Goal: Task Accomplishment & Management: Manage account settings

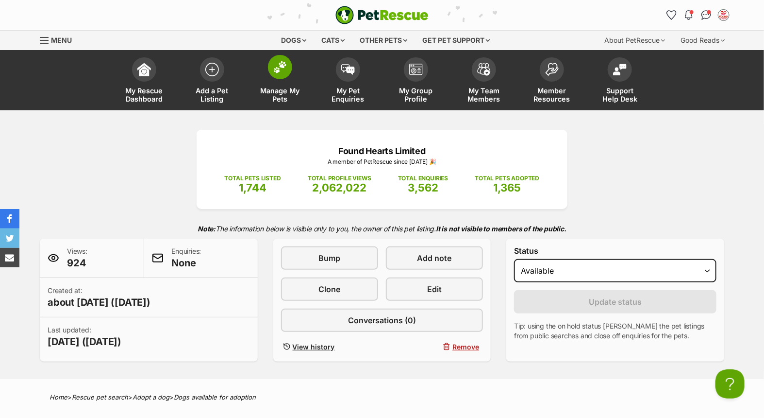
click at [266, 80] on link "Manage My Pets" at bounding box center [280, 81] width 68 height 58
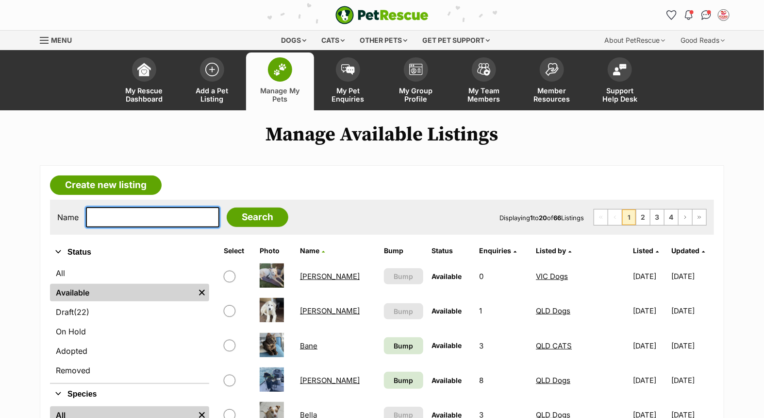
click at [165, 214] on input "text" at bounding box center [153, 217] width 134 height 20
type input "snow"
click at [227, 207] on input "Search" at bounding box center [258, 216] width 62 height 19
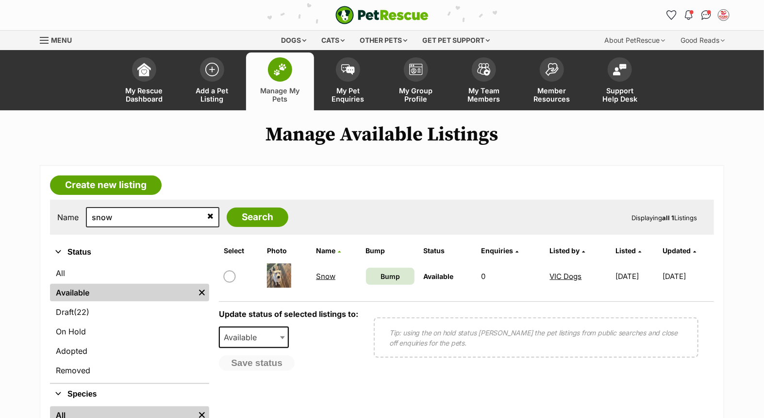
click at [321, 273] on link "Snow" at bounding box center [325, 275] width 19 height 9
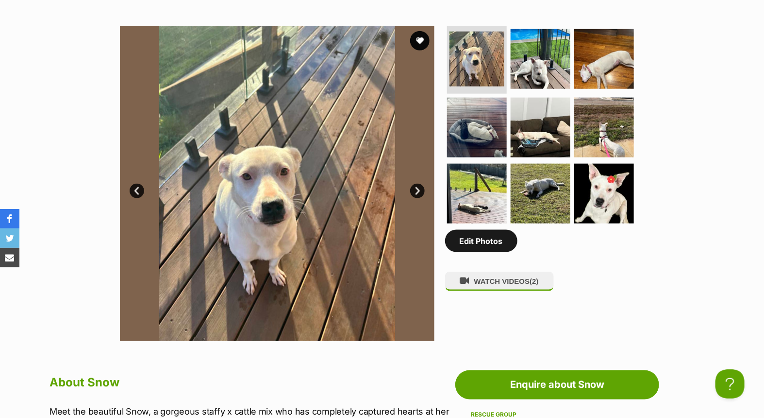
click at [482, 238] on link "Edit Photos" at bounding box center [481, 241] width 72 height 22
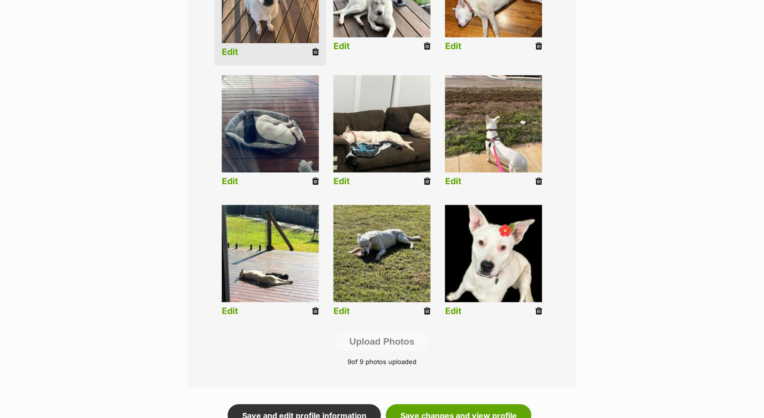
scroll to position [377, 0]
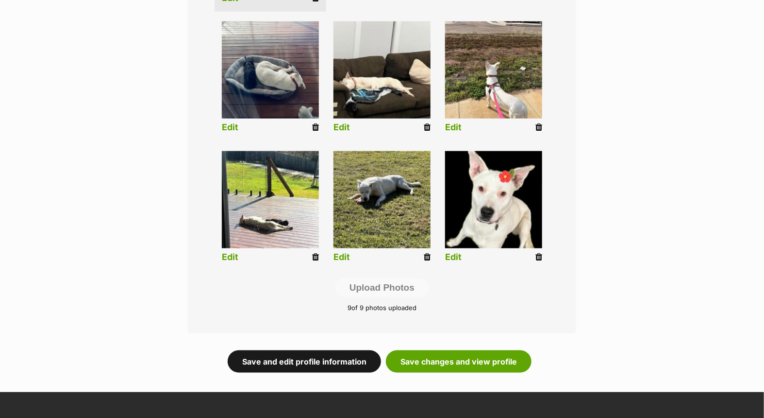
click at [314, 358] on link "Save and edit profile information" at bounding box center [304, 361] width 153 height 22
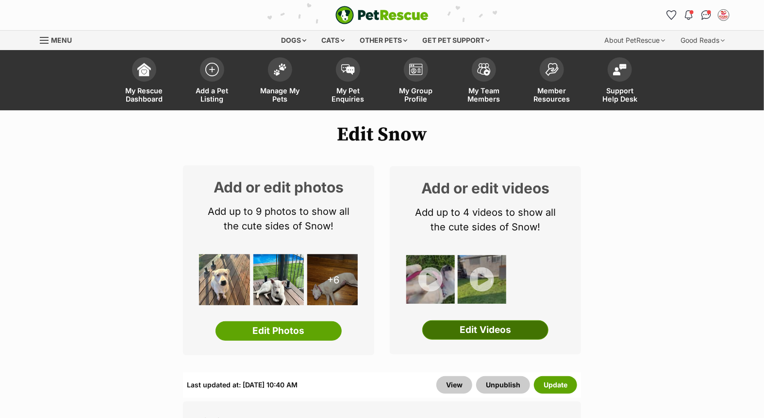
click at [482, 328] on link "Edit Videos" at bounding box center [485, 329] width 126 height 19
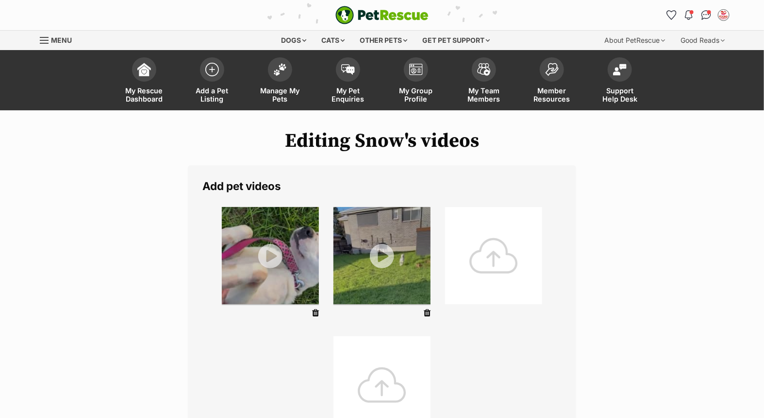
click at [471, 261] on div at bounding box center [493, 255] width 97 height 97
click at [486, 257] on div at bounding box center [493, 255] width 97 height 97
click at [481, 251] on div at bounding box center [493, 255] width 97 height 97
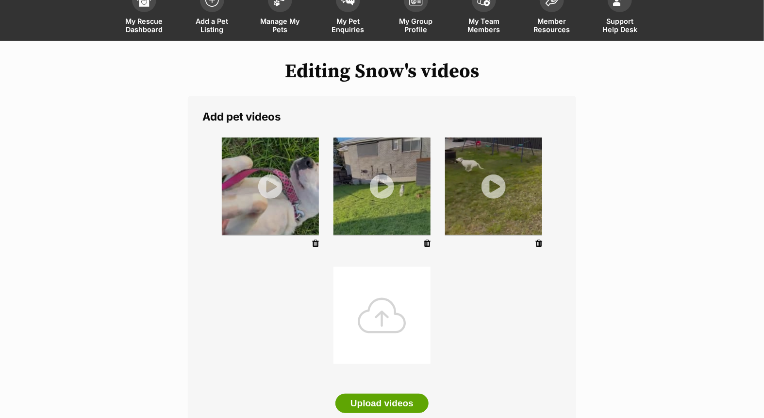
scroll to position [269, 0]
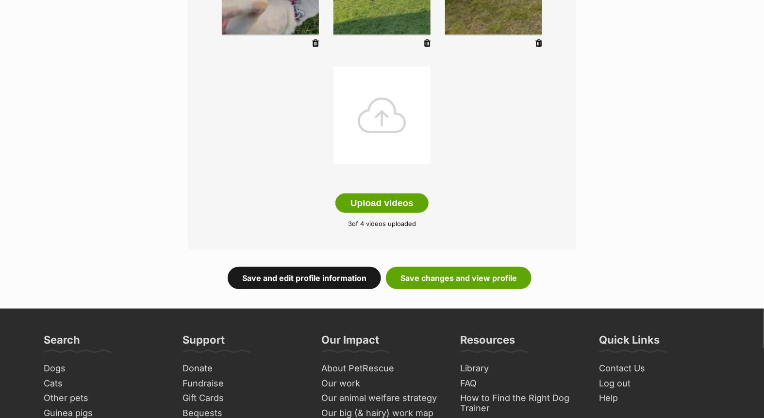
click at [313, 273] on link "Save and edit profile information" at bounding box center [304, 278] width 153 height 22
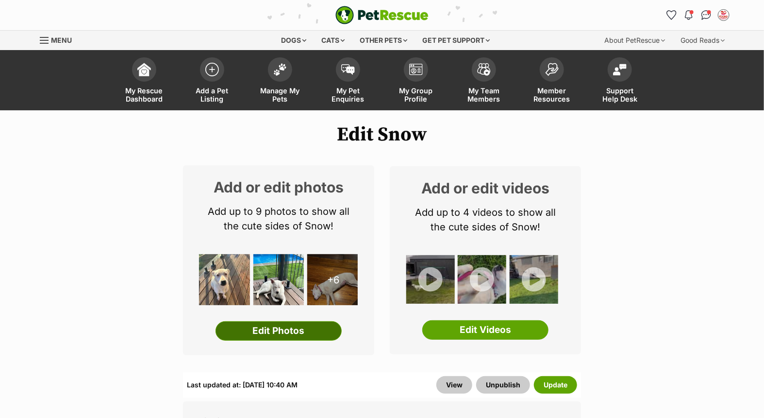
click at [293, 327] on link "Edit Photos" at bounding box center [279, 330] width 126 height 19
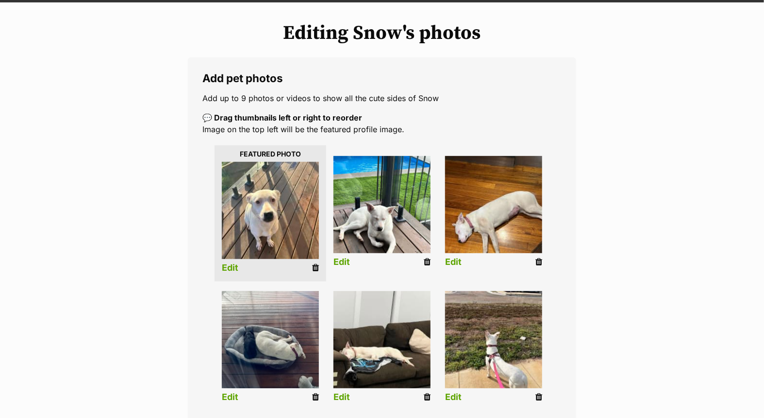
scroll to position [377, 0]
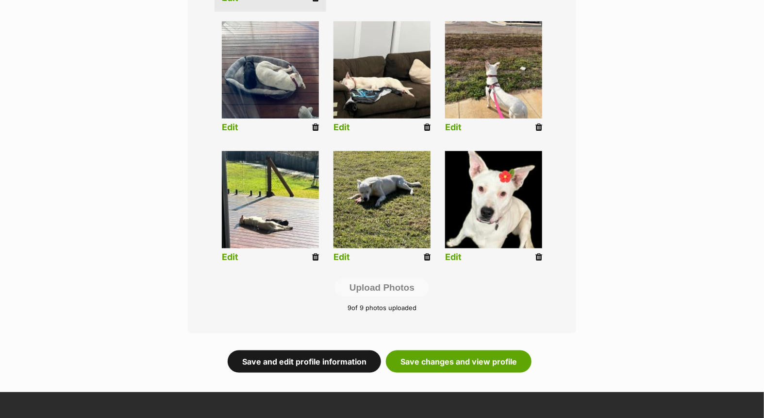
click at [326, 355] on link "Save and edit profile information" at bounding box center [304, 361] width 153 height 22
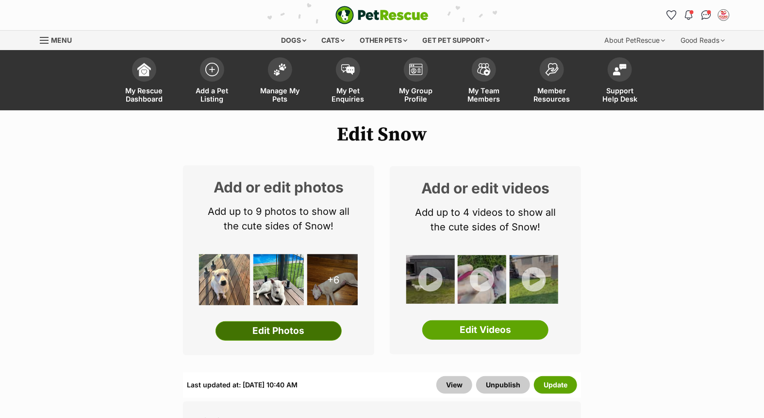
click at [304, 327] on link "Edit Photos" at bounding box center [279, 330] width 126 height 19
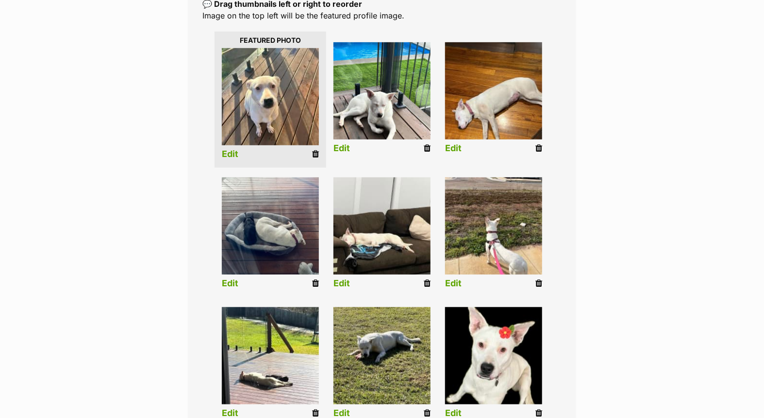
scroll to position [216, 0]
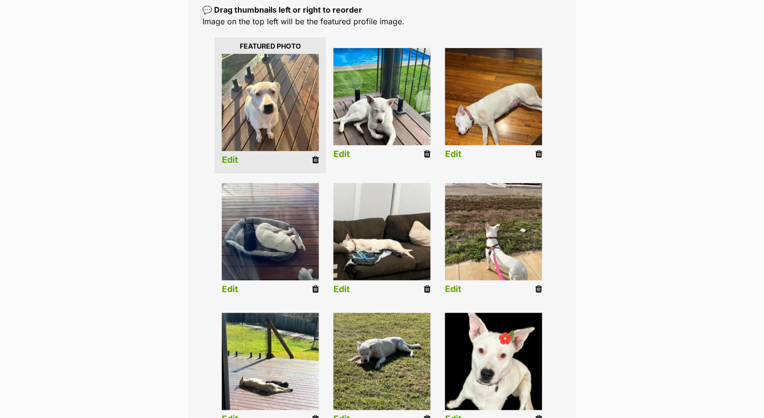
click at [536, 286] on icon at bounding box center [539, 289] width 7 height 9
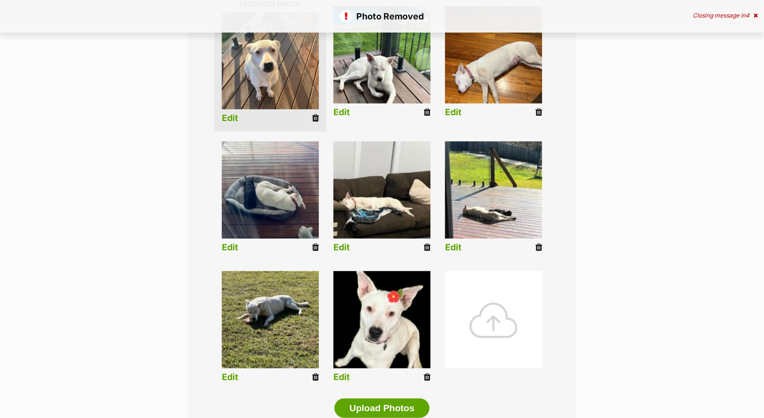
scroll to position [377, 0]
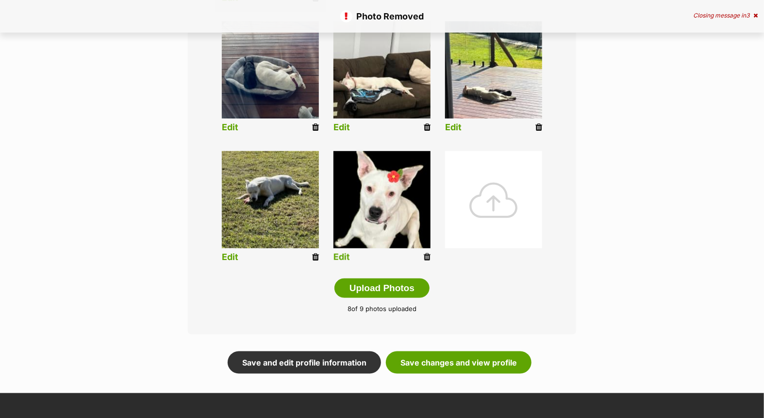
click at [425, 255] on icon at bounding box center [427, 256] width 7 height 9
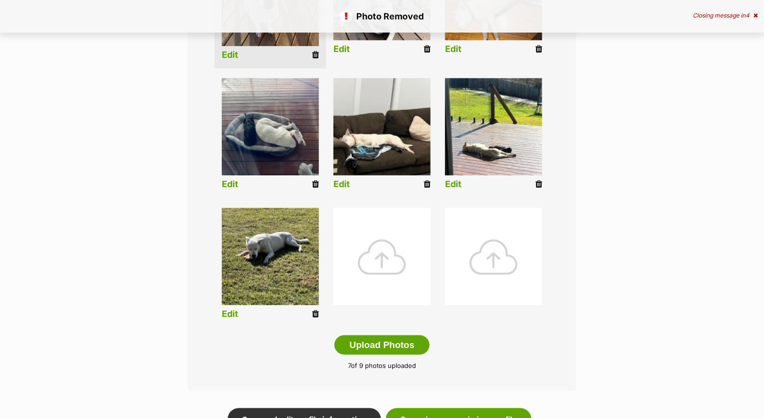
scroll to position [323, 0]
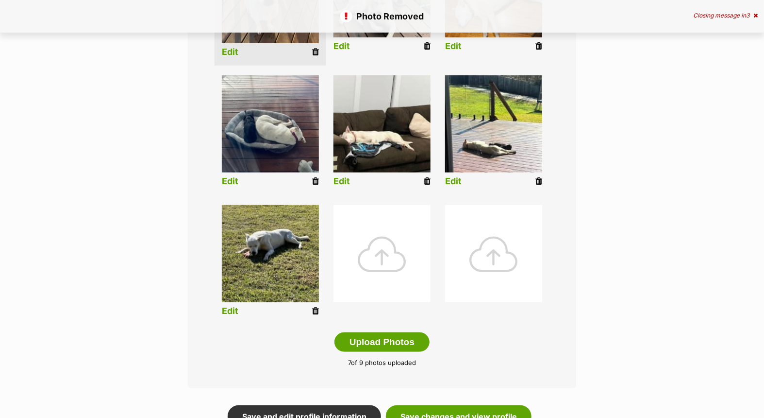
click at [314, 309] on icon at bounding box center [315, 310] width 7 height 9
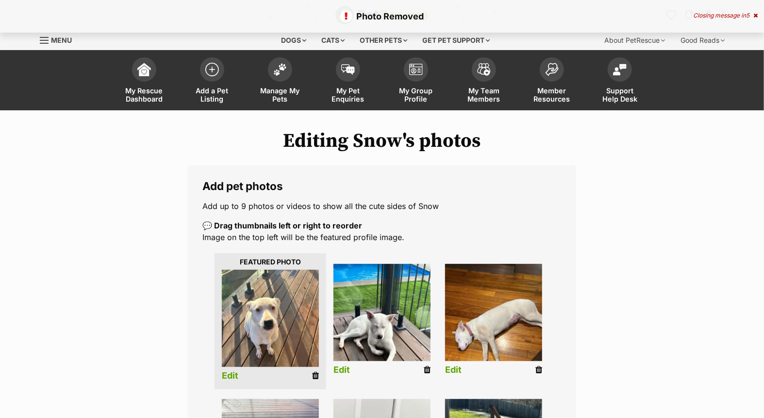
scroll to position [377, 0]
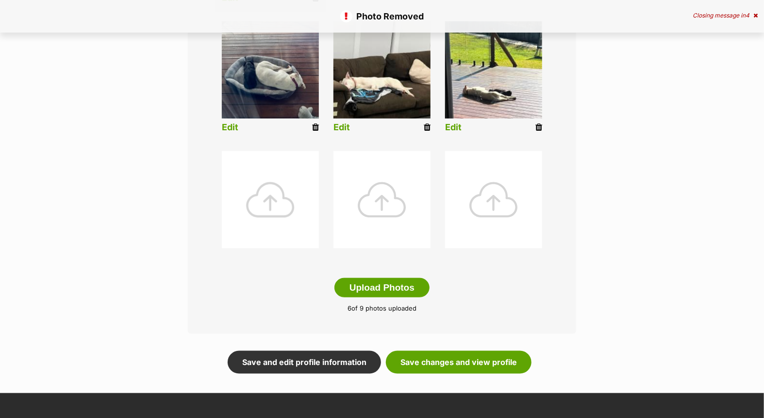
click at [273, 217] on div at bounding box center [270, 199] width 97 height 97
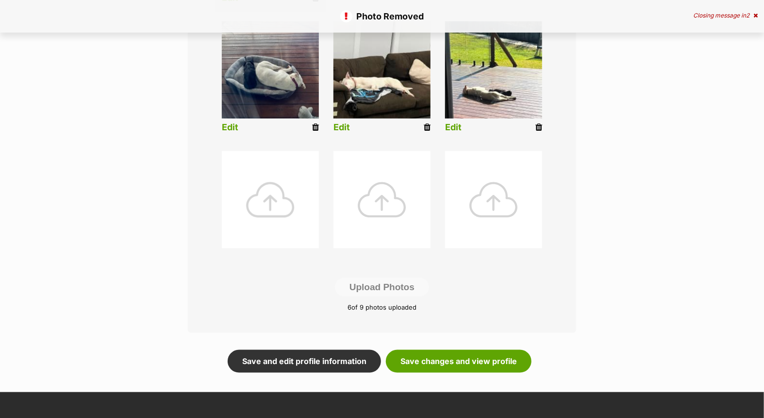
click at [273, 201] on div at bounding box center [270, 199] width 97 height 97
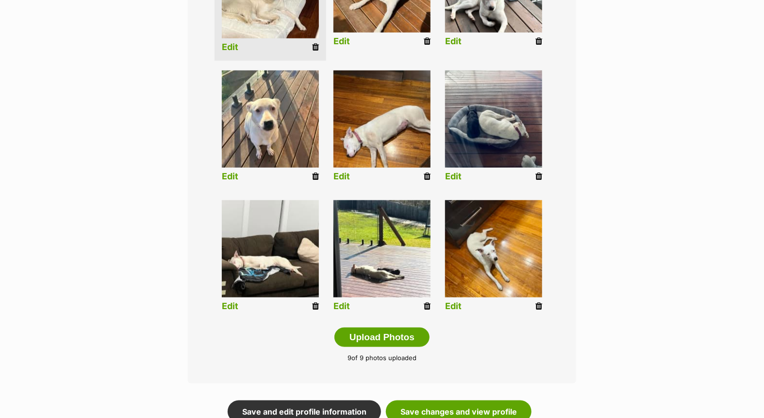
scroll to position [371, 0]
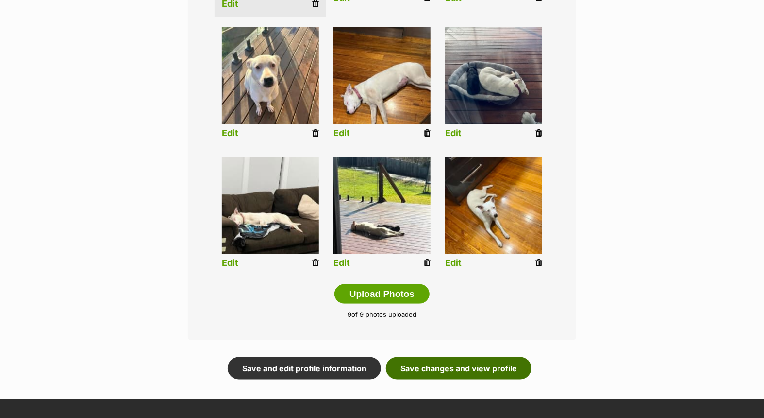
click at [418, 364] on link "Save changes and view profile" at bounding box center [459, 368] width 146 height 22
